Goal: Check status: Check status

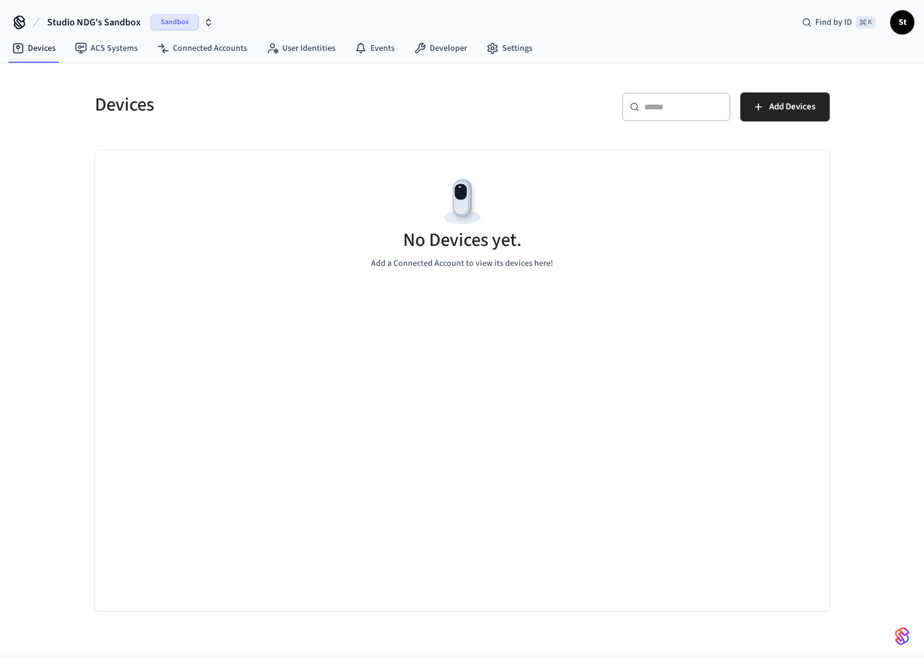
click at [209, 22] on icon "button" at bounding box center [209, 23] width 10 height 10
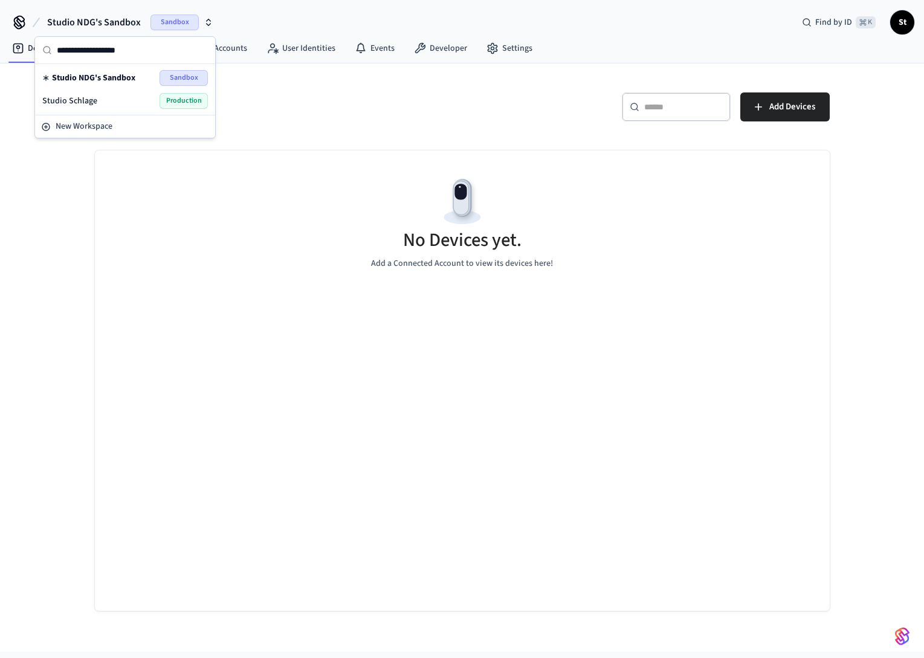
click at [195, 100] on span "Production" at bounding box center [183, 101] width 48 height 16
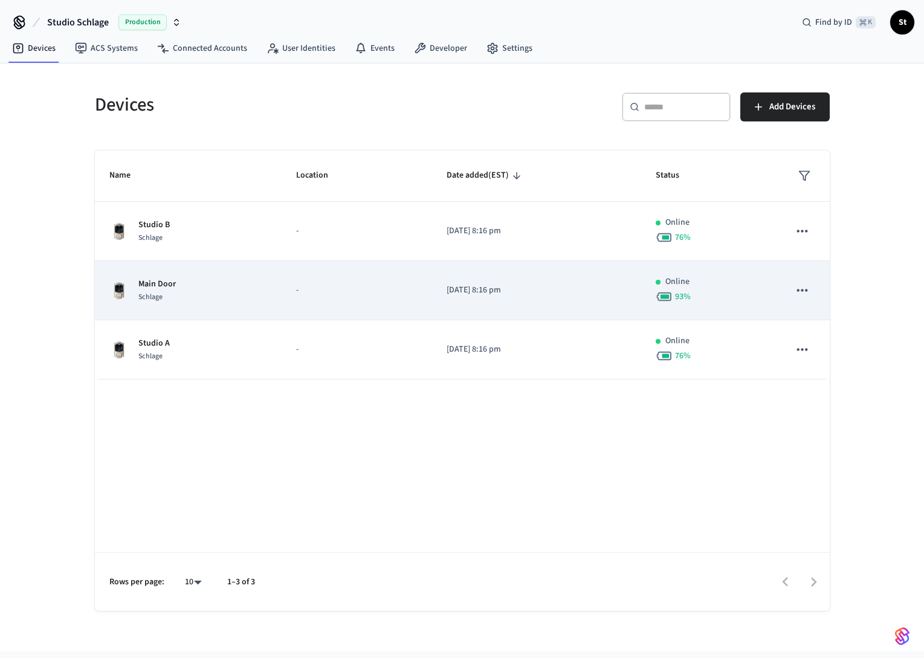
click at [155, 286] on p "Main Door" at bounding box center [156, 284] width 37 height 13
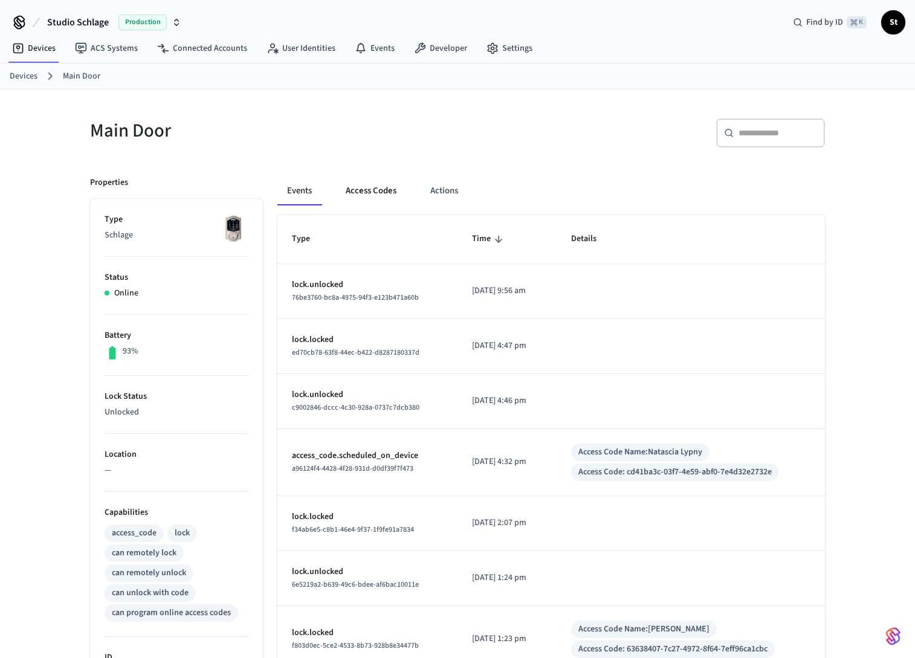
click at [358, 190] on button "Access Codes" at bounding box center [371, 190] width 70 height 29
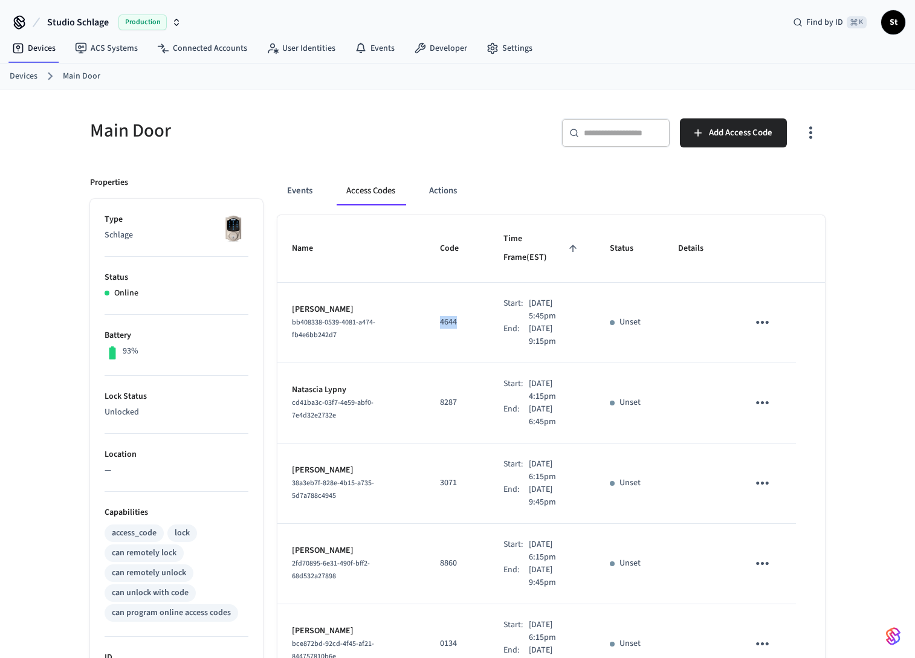
drag, startPoint x: 428, startPoint y: 302, endPoint x: 449, endPoint y: 301, distance: 21.8
click at [449, 316] on p "4644" at bounding box center [457, 322] width 34 height 13
